Goal: Ask a question

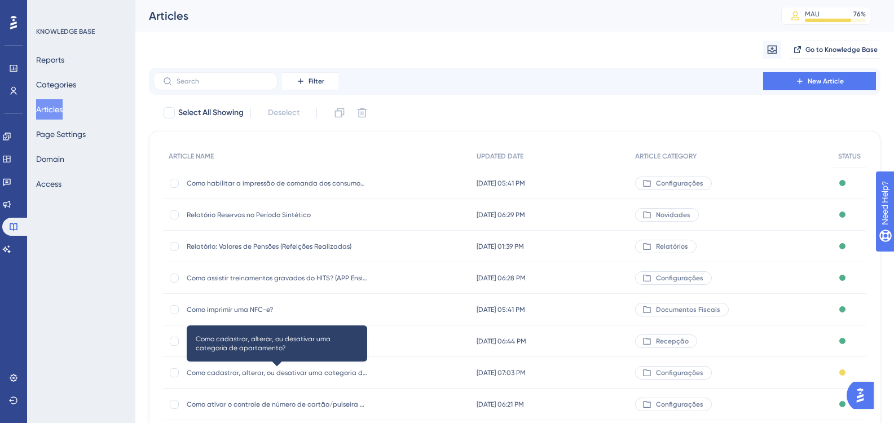
click at [331, 368] on span "Como cadastrar, alterar, ou desativar uma categoria de apartamento?" at bounding box center [277, 372] width 180 height 9
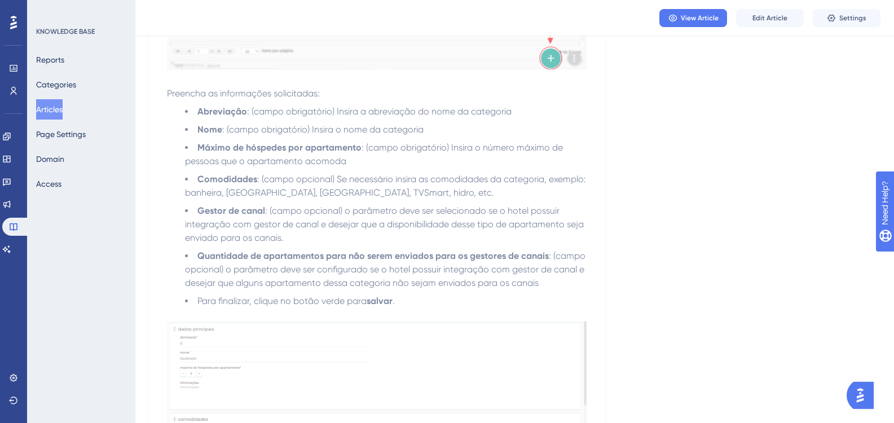
scroll to position [144, 0]
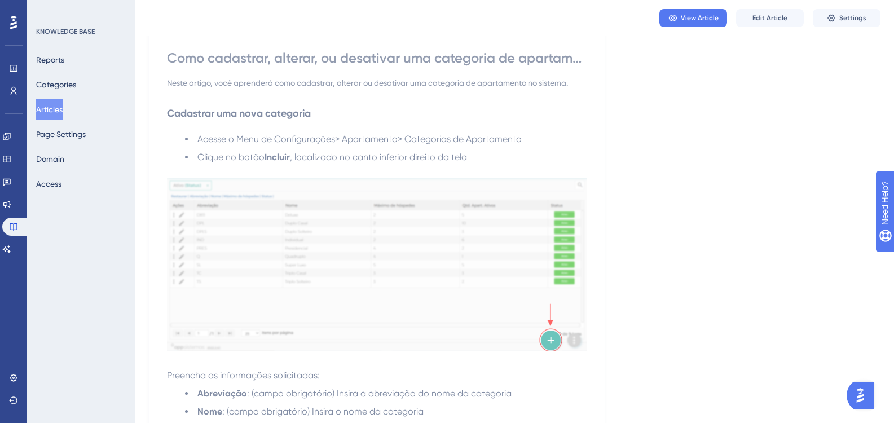
click at [58, 108] on button "Articles" at bounding box center [49, 109] width 27 height 20
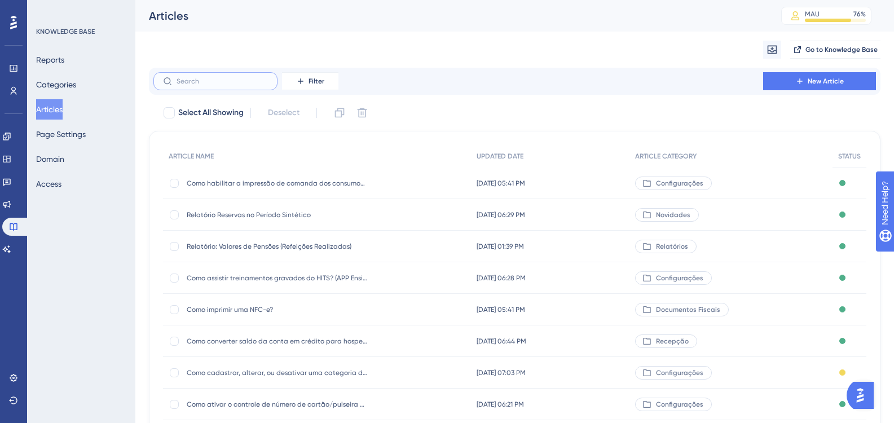
click at [250, 83] on input "text" at bounding box center [222, 81] width 91 height 8
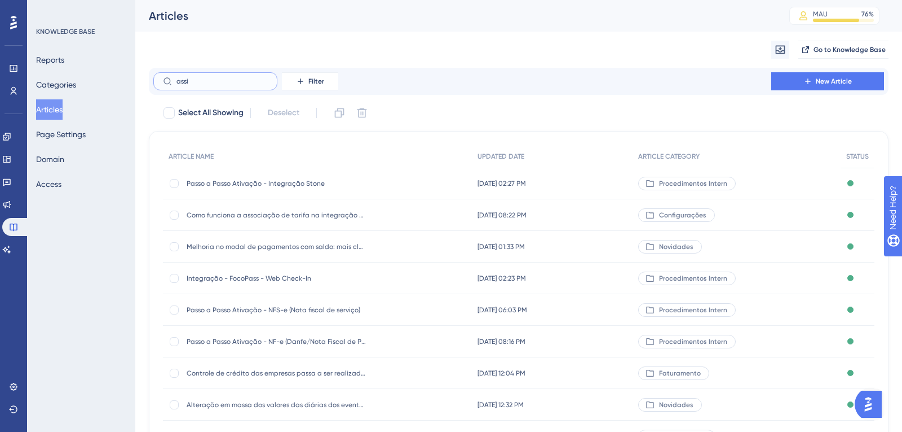
type input "assit"
checkbox input "true"
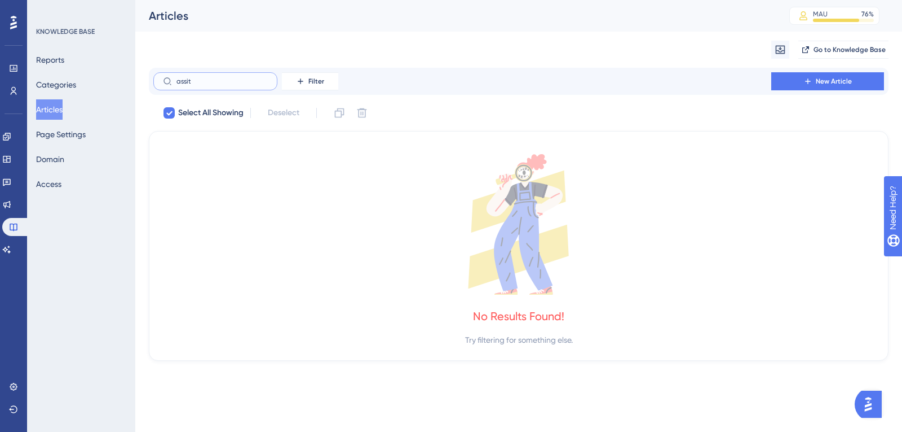
type input "assi"
checkbox input "false"
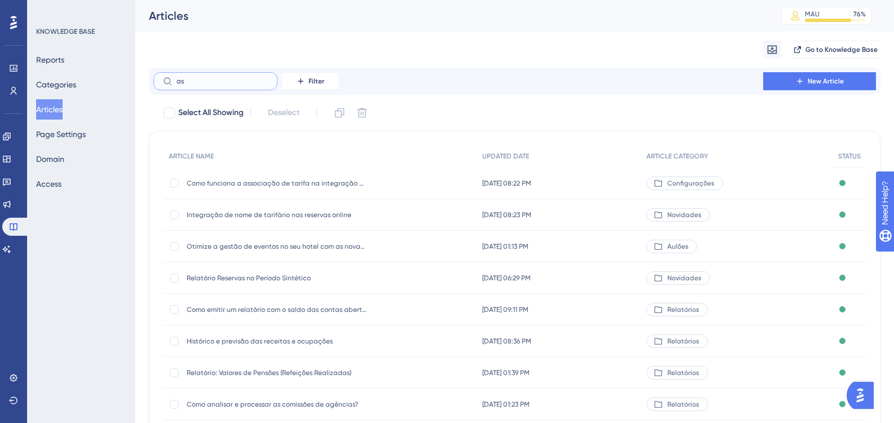
type input "a"
type input "hia"
checkbox input "true"
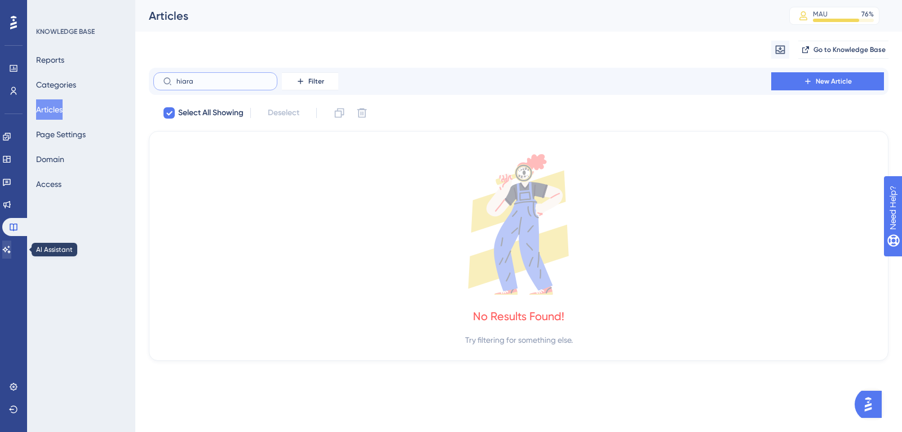
type input "hiara"
click at [11, 246] on icon at bounding box center [6, 249] width 9 height 9
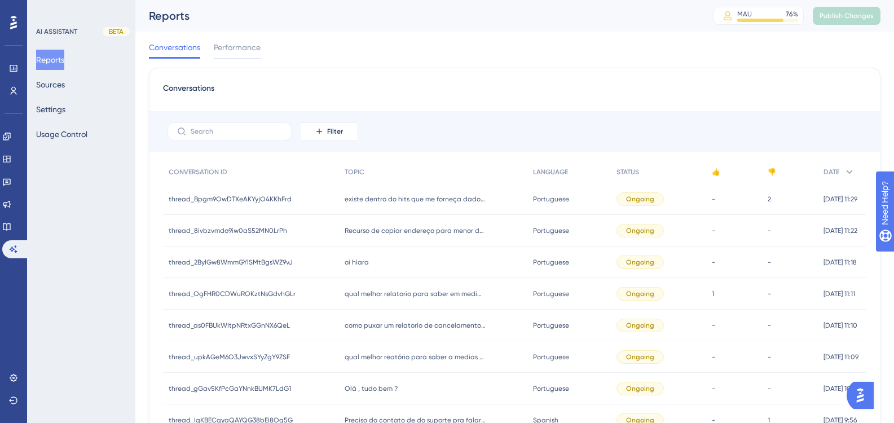
click at [859, 393] on img "Open AI Assistant Launcher" at bounding box center [860, 395] width 20 height 20
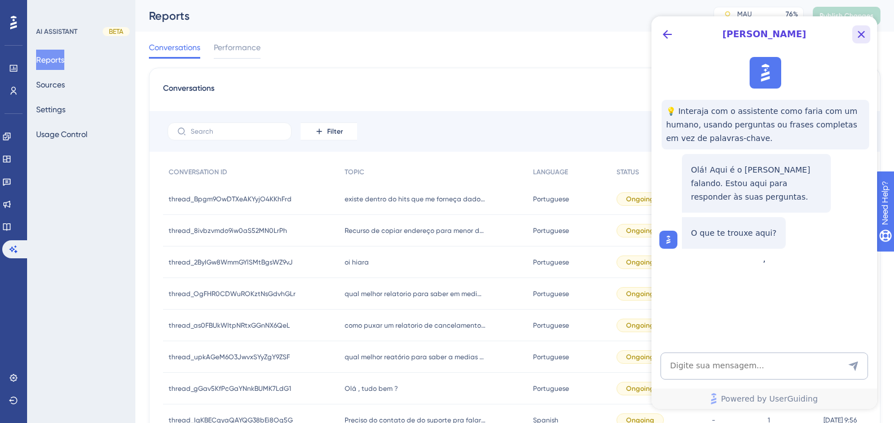
click at [860, 31] on icon "Close Button" at bounding box center [862, 35] width 14 height 14
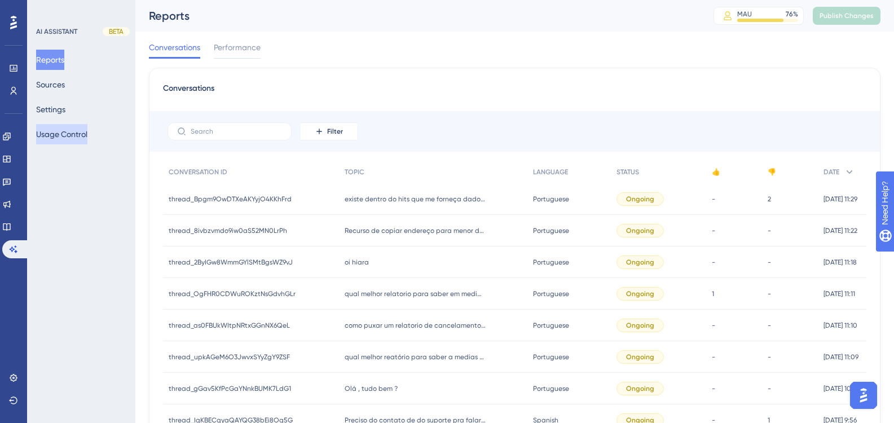
click at [72, 133] on button "Usage Control" at bounding box center [61, 134] width 51 height 20
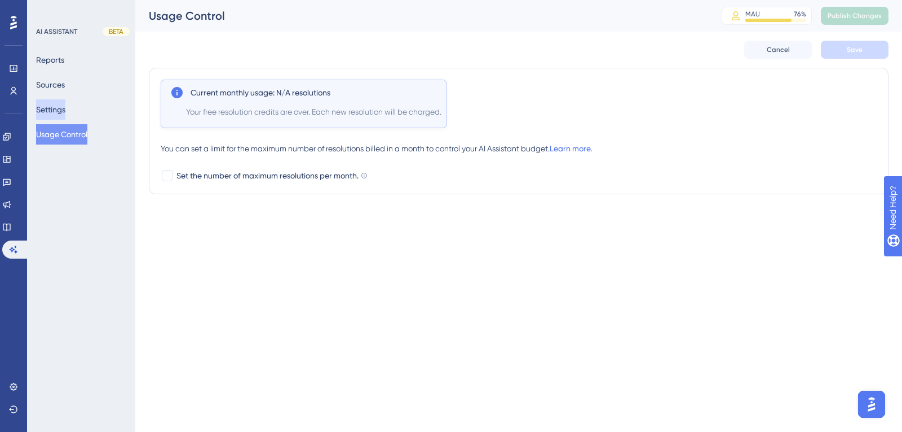
click at [65, 108] on button "Settings" at bounding box center [50, 109] width 29 height 20
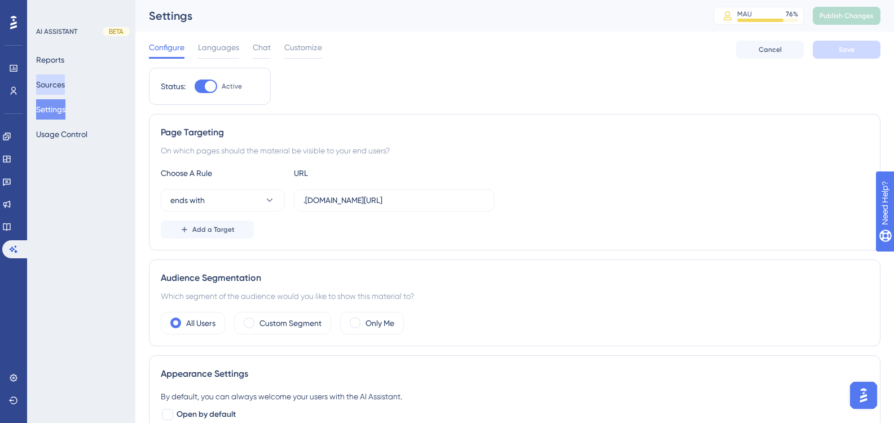
click at [61, 87] on button "Sources" at bounding box center [50, 84] width 29 height 20
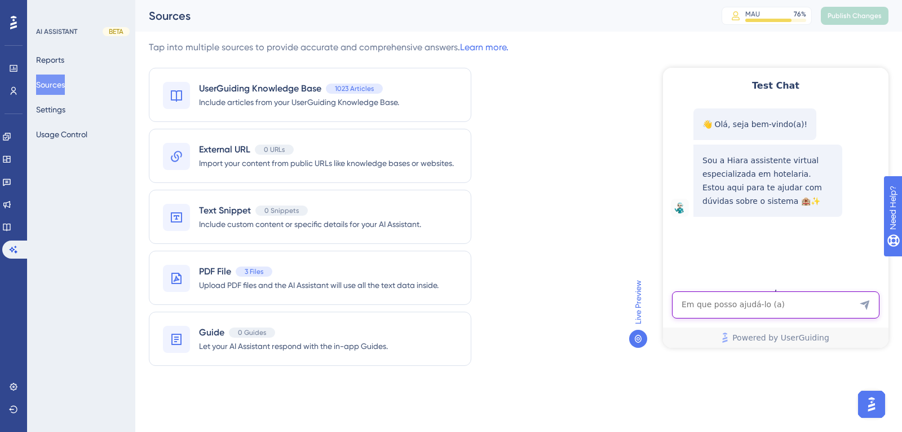
click at [718, 301] on textarea "AI Assistant Text Input" at bounding box center [776, 304] width 208 height 27
type textarea "assistente virtual"
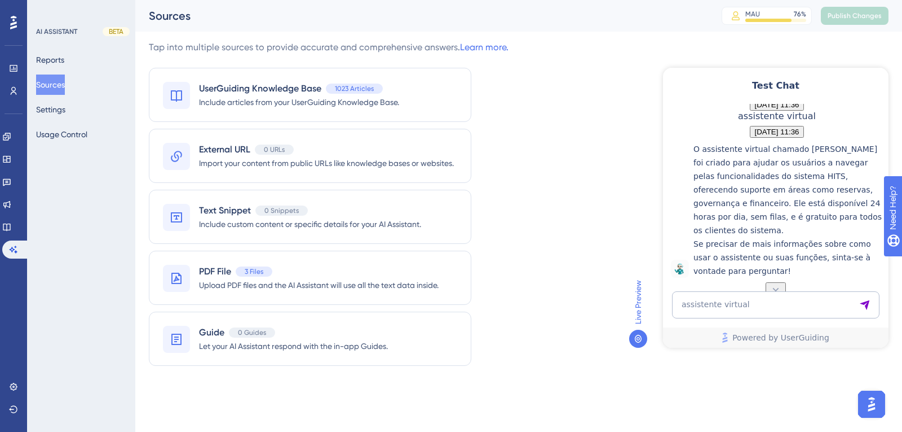
scroll to position [187, 0]
click at [781, 295] on textarea "assistente virtual" at bounding box center [776, 304] width 208 height 27
type textarea "qual o seu nome?"
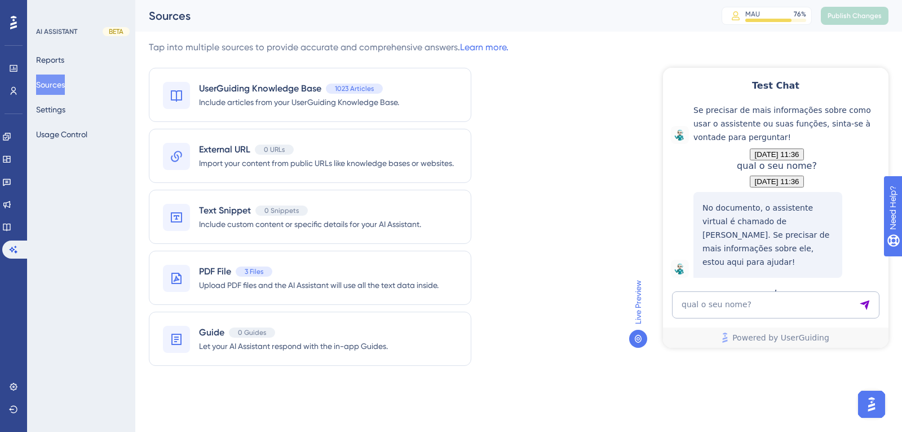
scroll to position [354, 0]
